Goal: Task Accomplishment & Management: Manage account settings

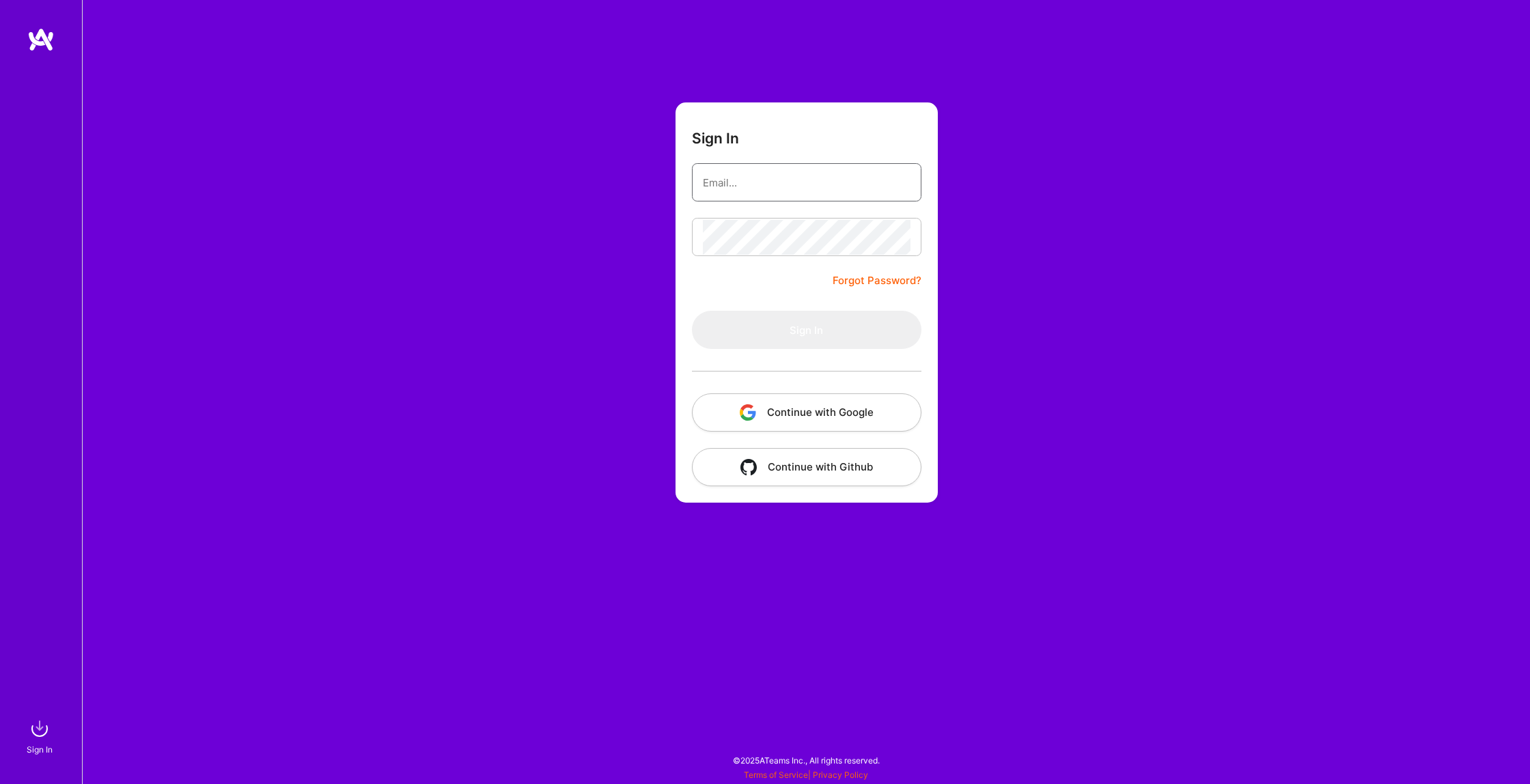
type input "[EMAIL_ADDRESS][DOMAIN_NAME]"
click at [837, 182] on input "[EMAIL_ADDRESS][DOMAIN_NAME]" at bounding box center [806, 182] width 207 height 35
click at [748, 328] on button "Sign In" at bounding box center [807, 330] width 230 height 39
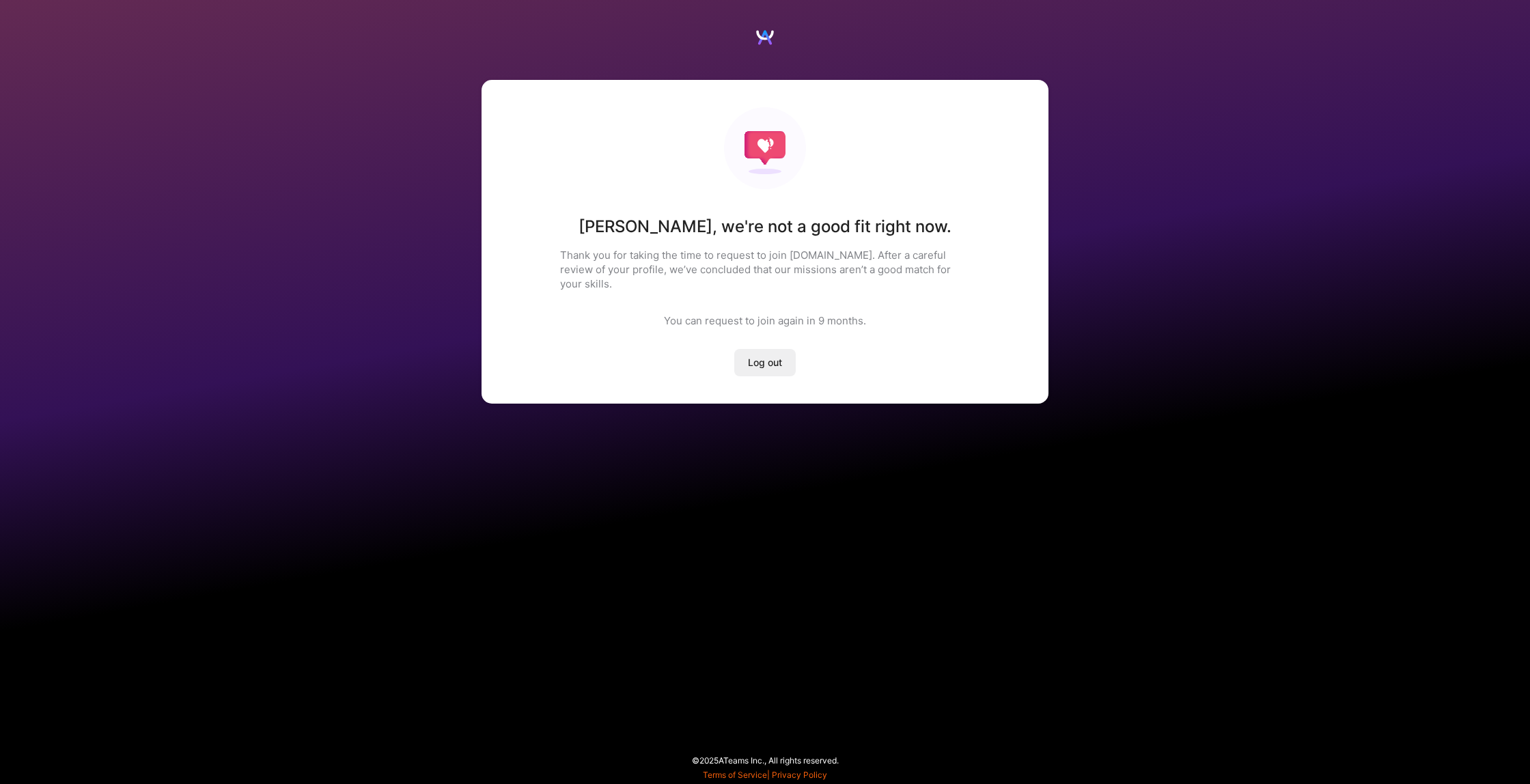
click at [771, 356] on span "Log out" at bounding box center [765, 362] width 34 height 14
click at [759, 356] on span "Log out" at bounding box center [765, 362] width 34 height 14
